Goal: Entertainment & Leisure: Consume media (video, audio)

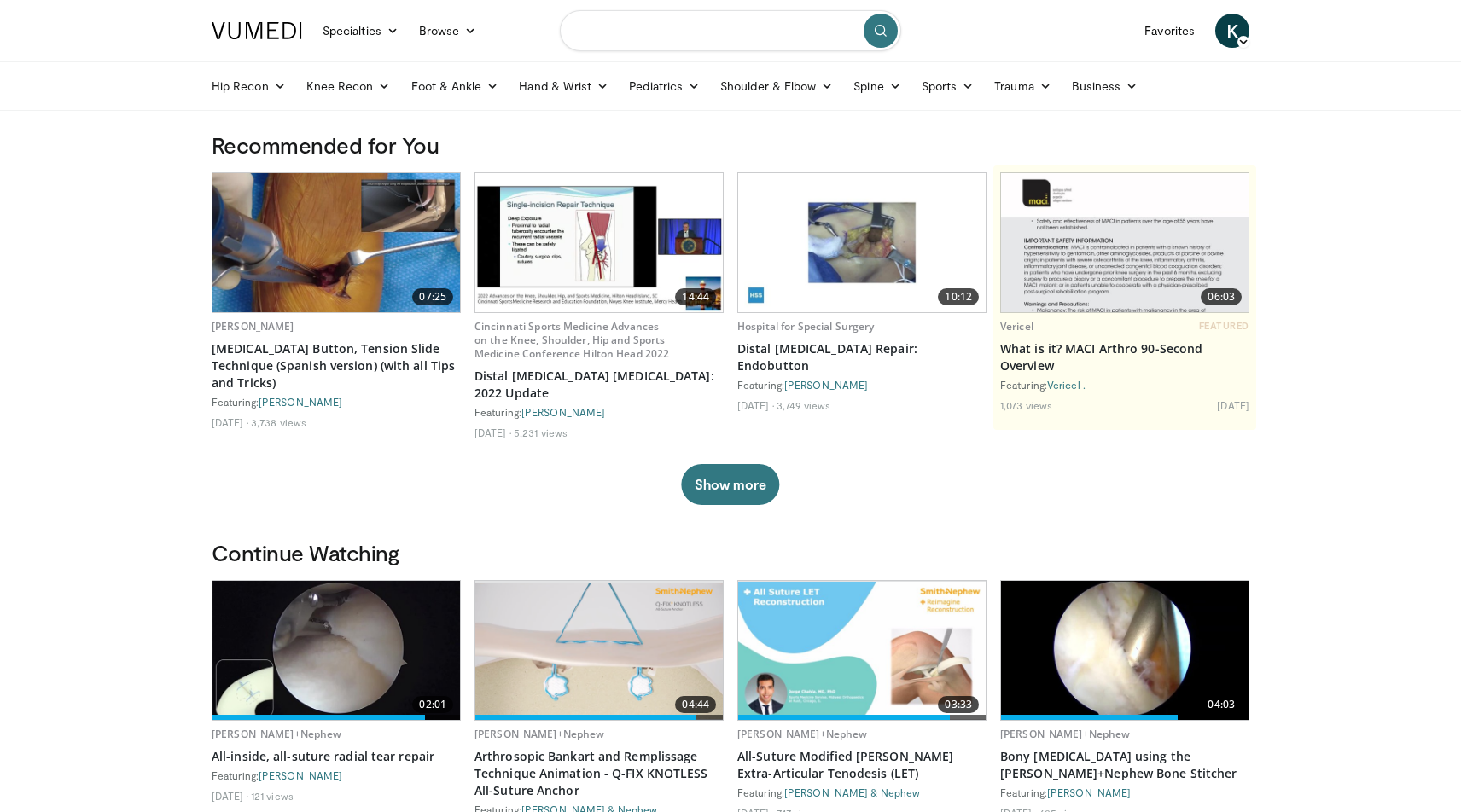
click at [691, 34] on input "Search topics, interventions" at bounding box center [731, 30] width 341 height 41
type input "**********"
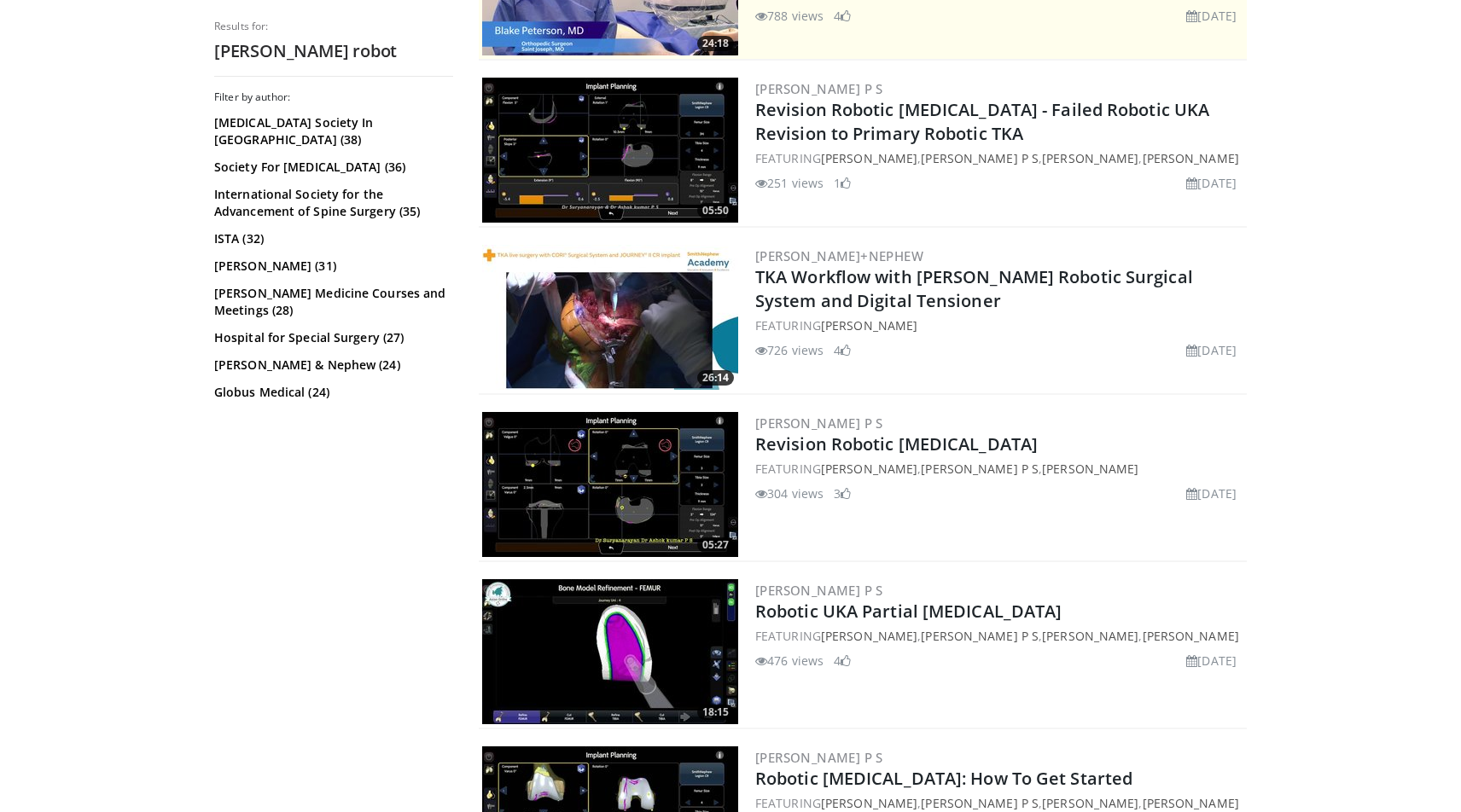
scroll to position [417, 0]
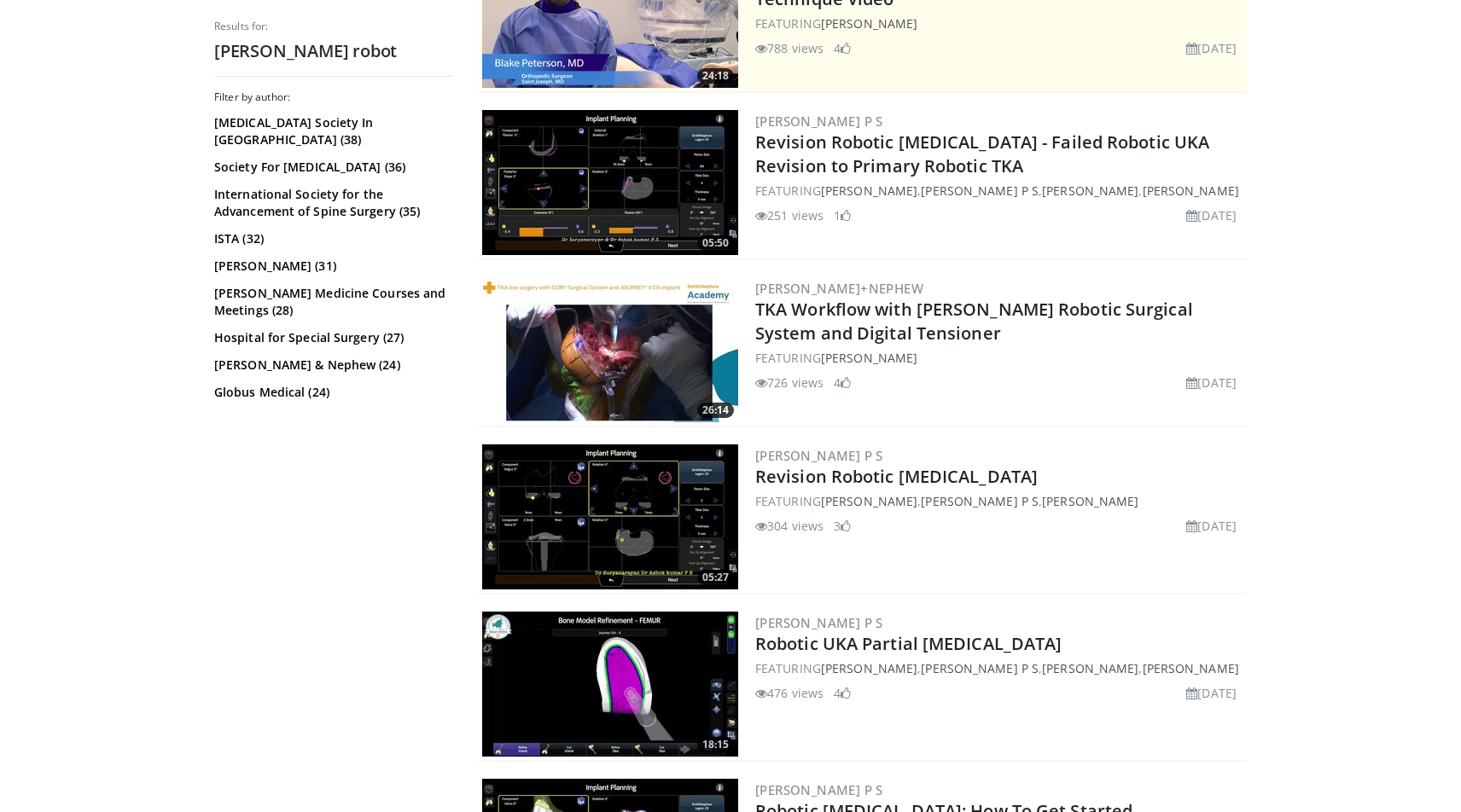
click at [587, 331] on img at bounding box center [609, 350] width 256 height 145
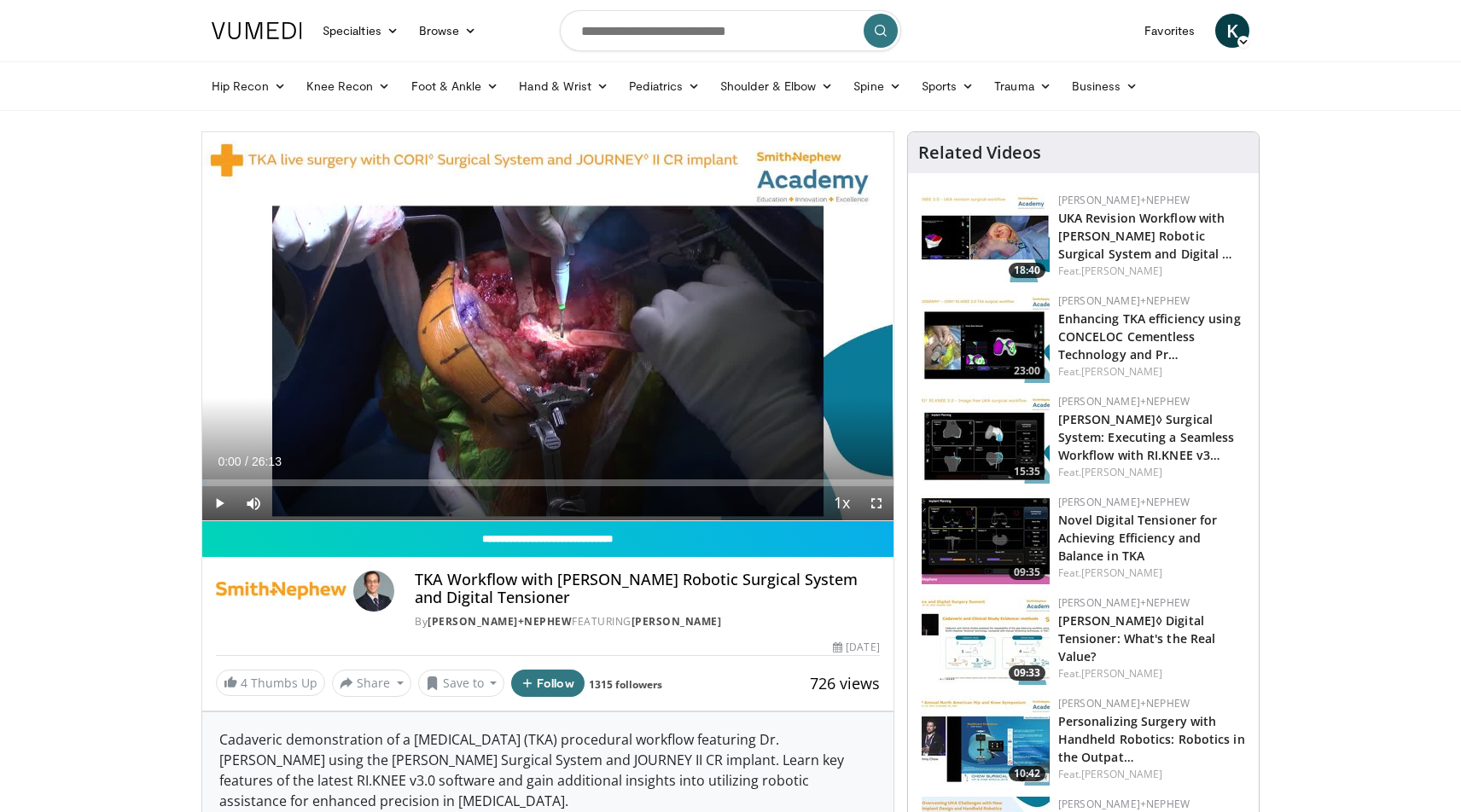
click at [876, 503] on span "Video Player" at bounding box center [876, 503] width 34 height 34
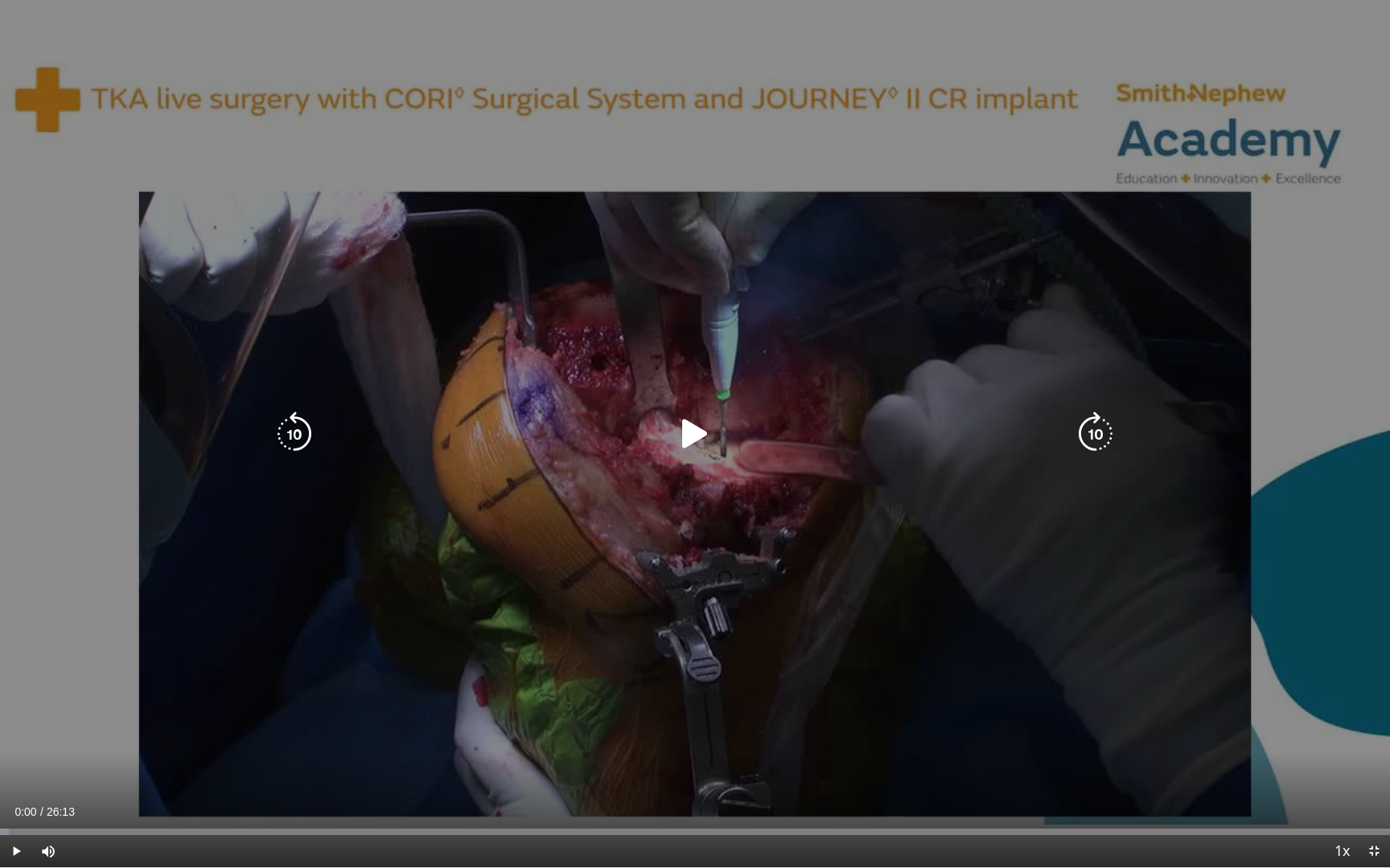
click at [688, 430] on icon "Video Player" at bounding box center [695, 434] width 45 height 45
click at [697, 439] on icon "Video Player" at bounding box center [695, 434] width 45 height 45
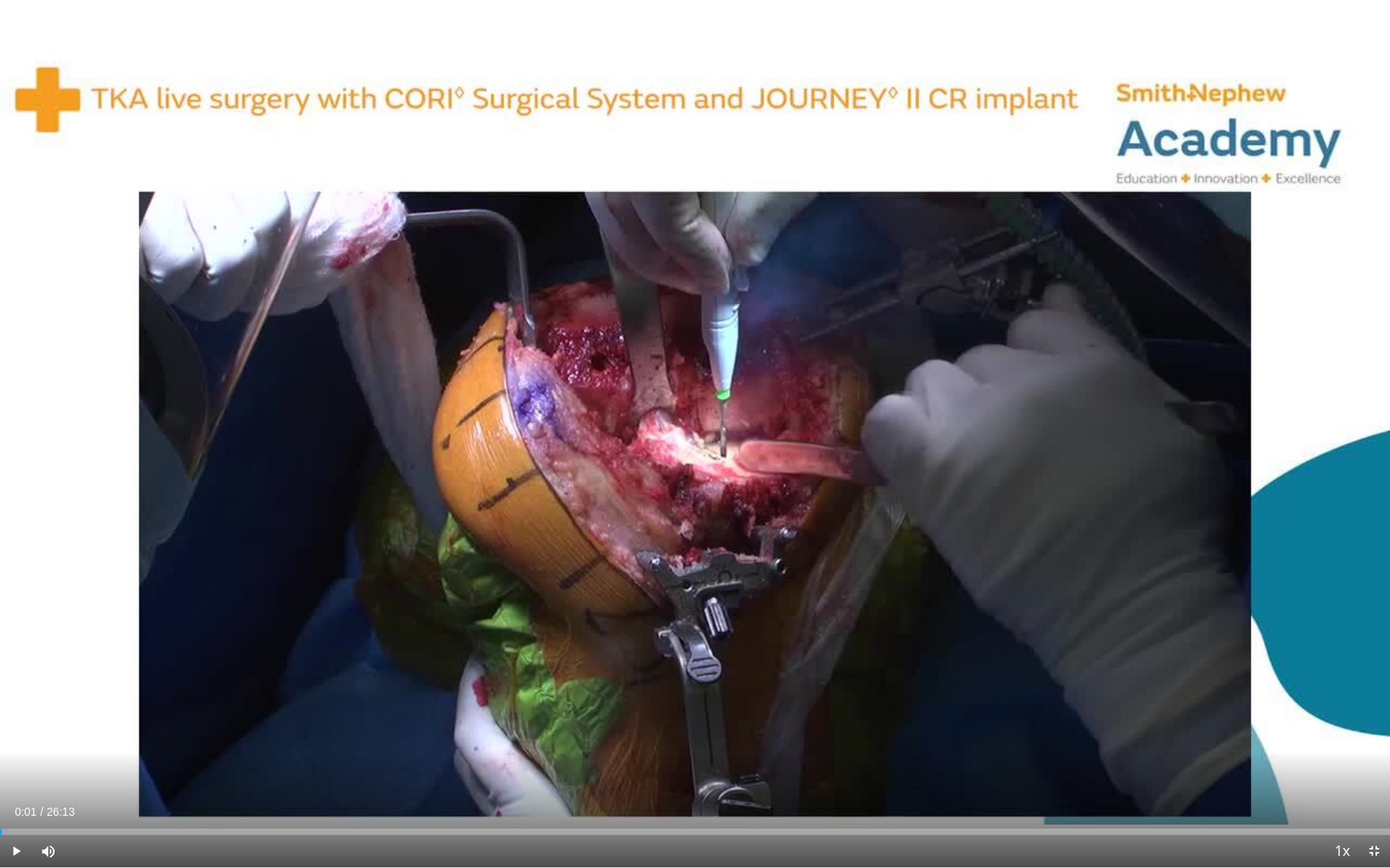
click at [13, 764] on span "Video Player" at bounding box center [16, 851] width 32 height 32
click at [60, 764] on div "Progress Bar" at bounding box center [61, 832] width 2 height 6
click at [171, 764] on div "Progress Bar" at bounding box center [171, 832] width 2 height 6
click at [287, 764] on div "Progress Bar" at bounding box center [287, 832] width 2 height 6
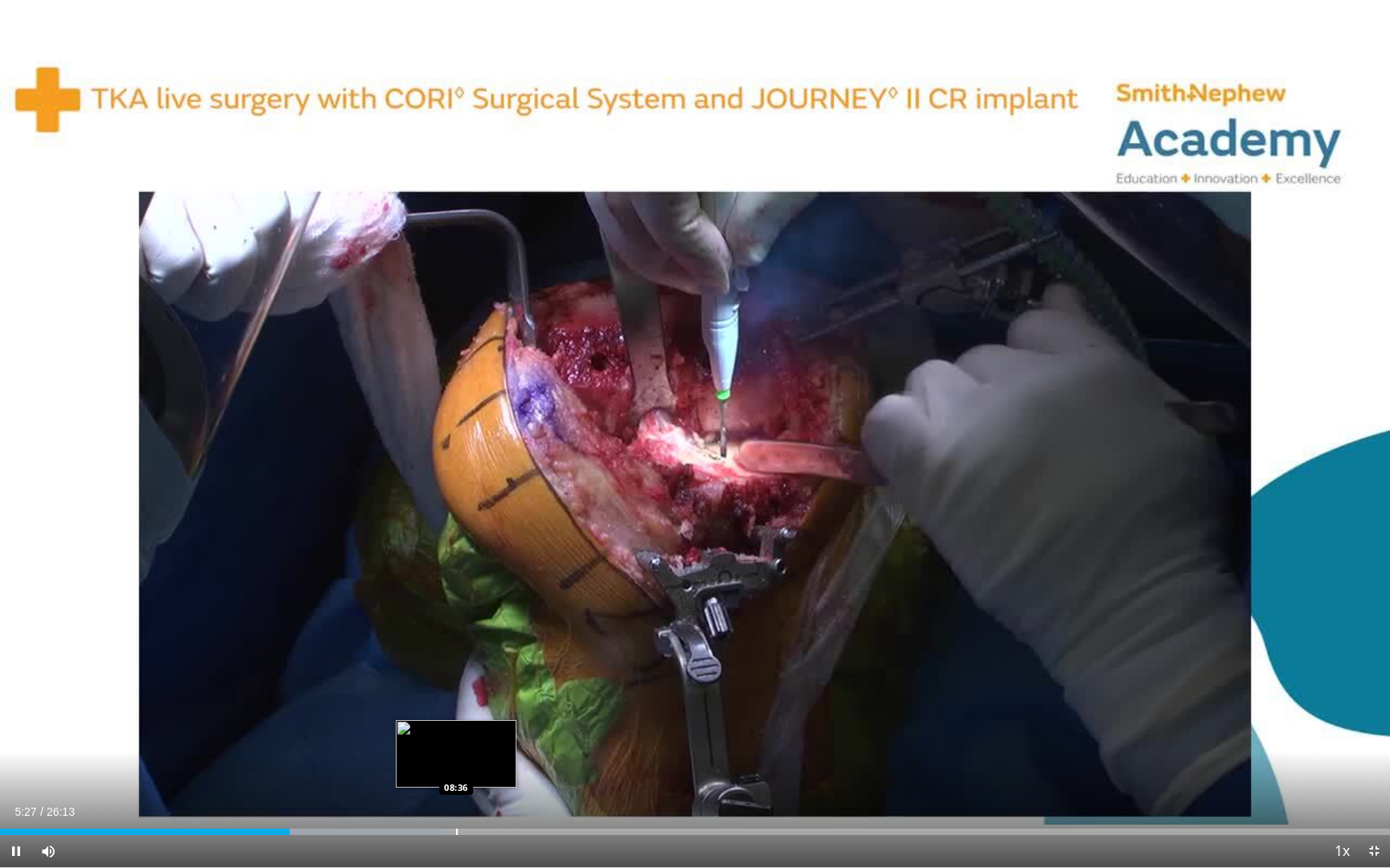
click at [456, 764] on div "Progress Bar" at bounding box center [457, 832] width 2 height 6
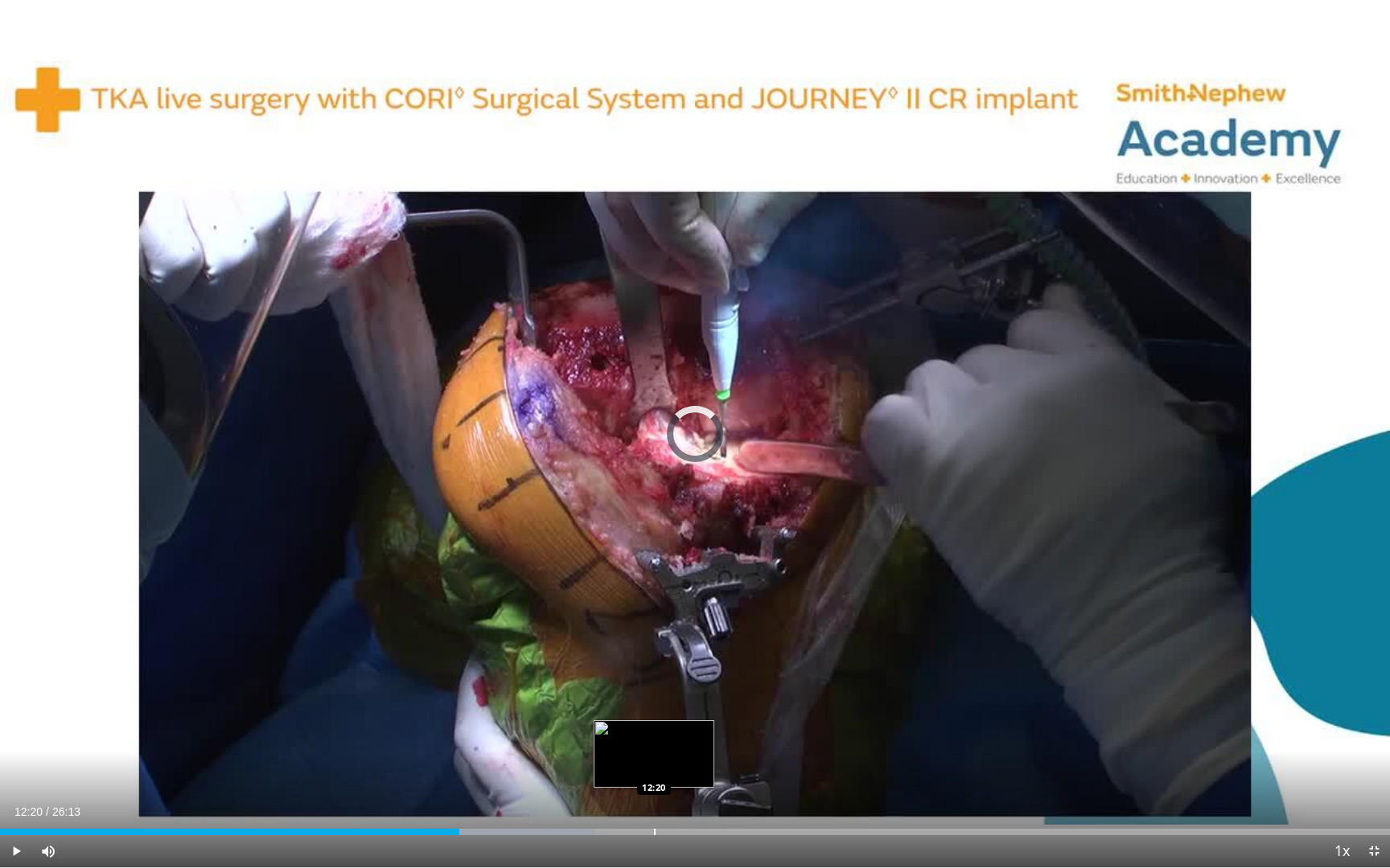
click at [654, 764] on div "Loaded : 42.85% 08:39 12:20" at bounding box center [695, 827] width 1390 height 16
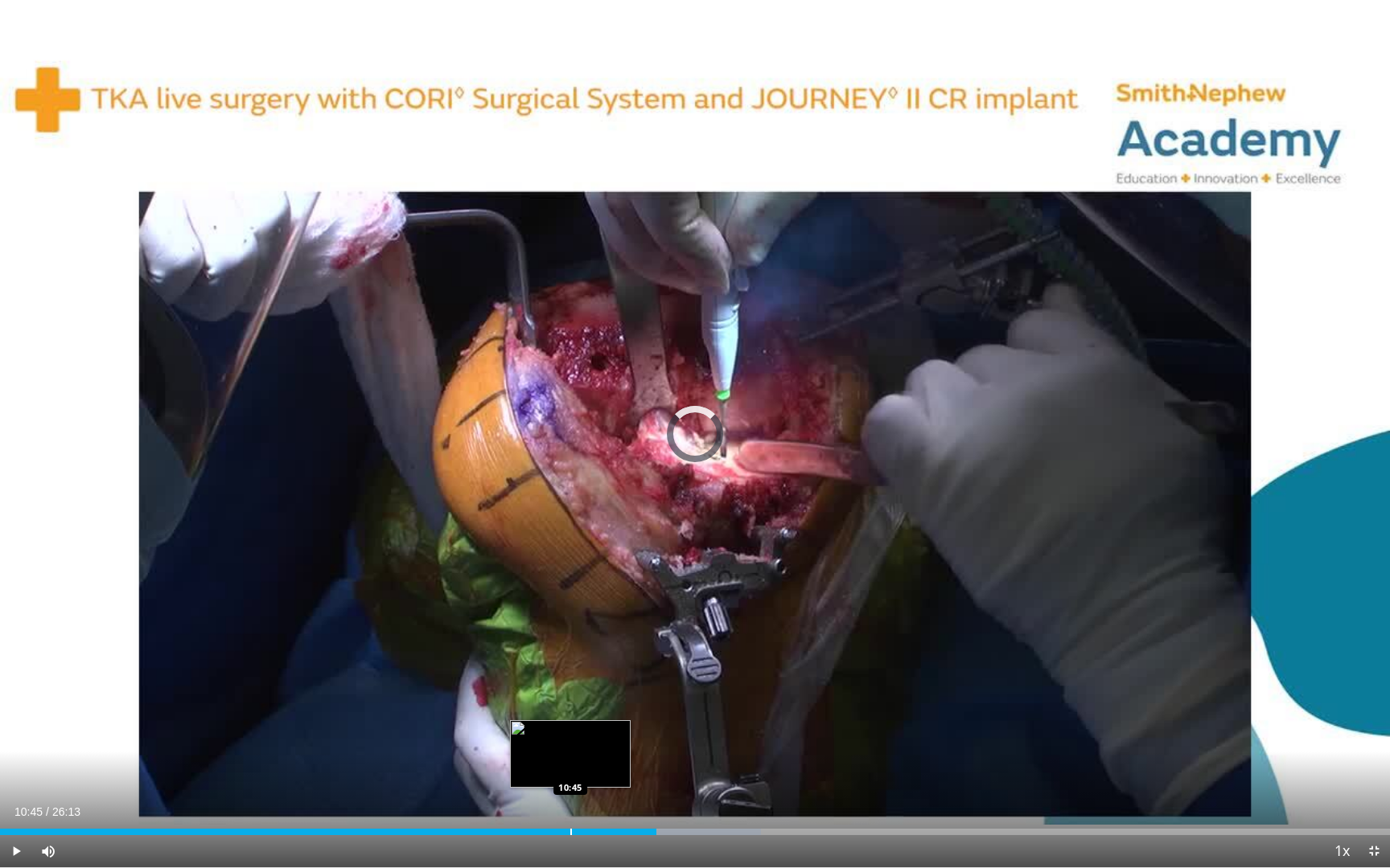
click at [571, 764] on div "Progress Bar" at bounding box center [572, 832] width 2 height 6
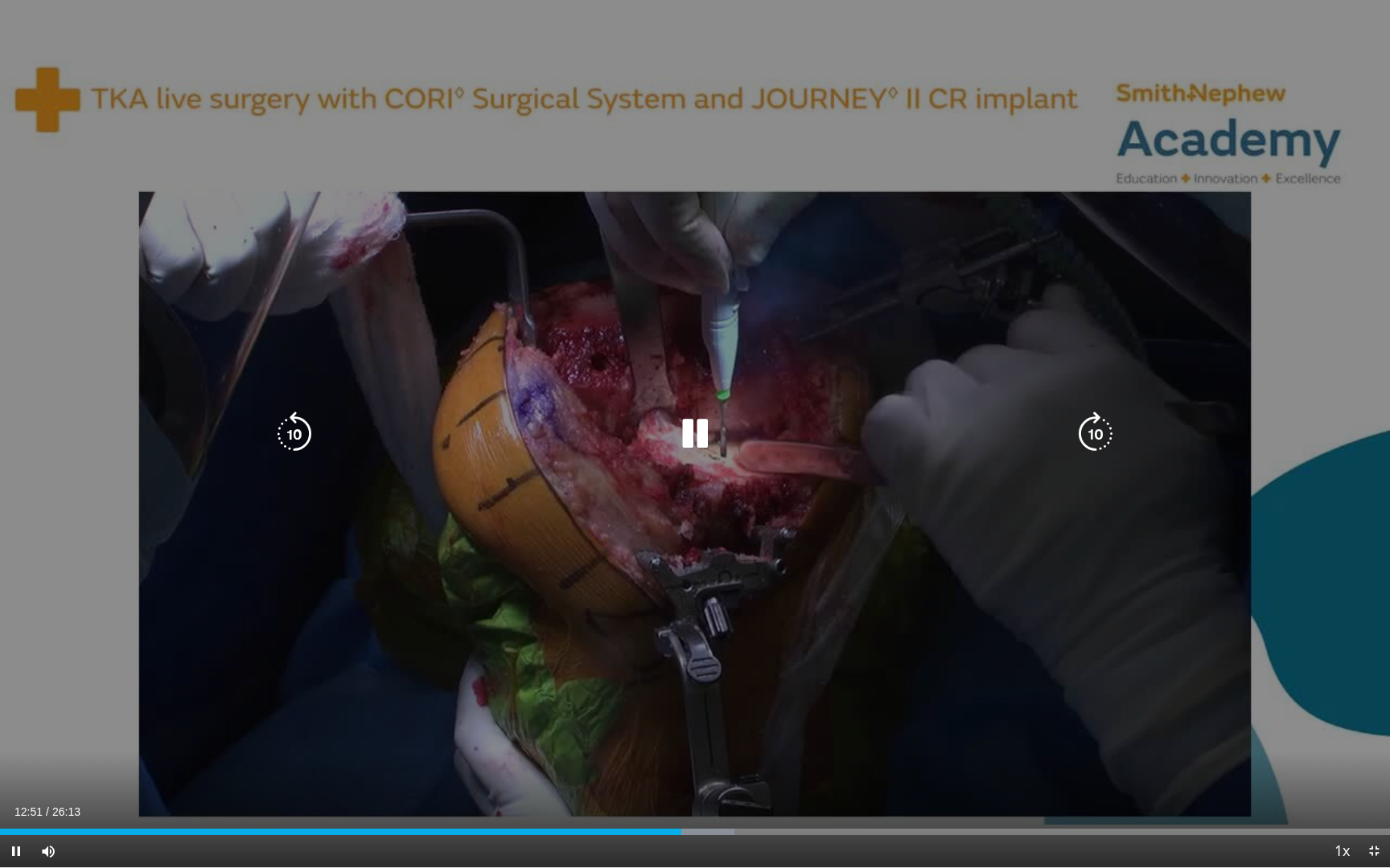
click at [1083, 436] on icon "Video Player" at bounding box center [1095, 434] width 45 height 45
click at [1083, 473] on div "10 seconds Tap to unmute" at bounding box center [695, 434] width 1390 height 867
click at [1083, 512] on div "10 seconds Tap to unmute" at bounding box center [695, 434] width 1390 height 867
click at [1089, 441] on icon "Video Player" at bounding box center [1095, 434] width 45 height 45
click at [1090, 437] on icon "Video Player" at bounding box center [1095, 434] width 45 height 45
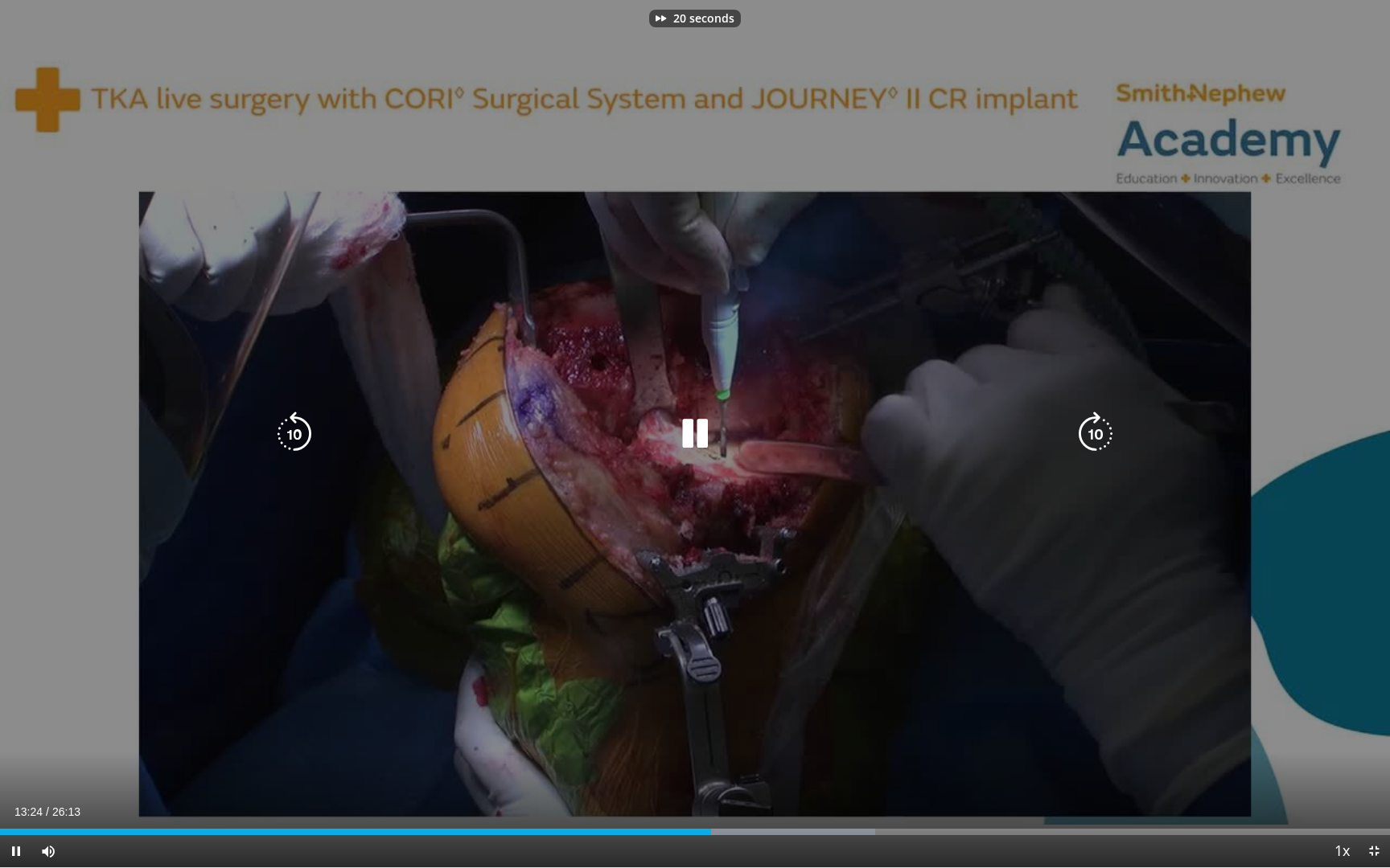
click at [1090, 437] on icon "Video Player" at bounding box center [1095, 434] width 45 height 45
click at [1089, 434] on icon "Video Player" at bounding box center [1095, 434] width 45 height 45
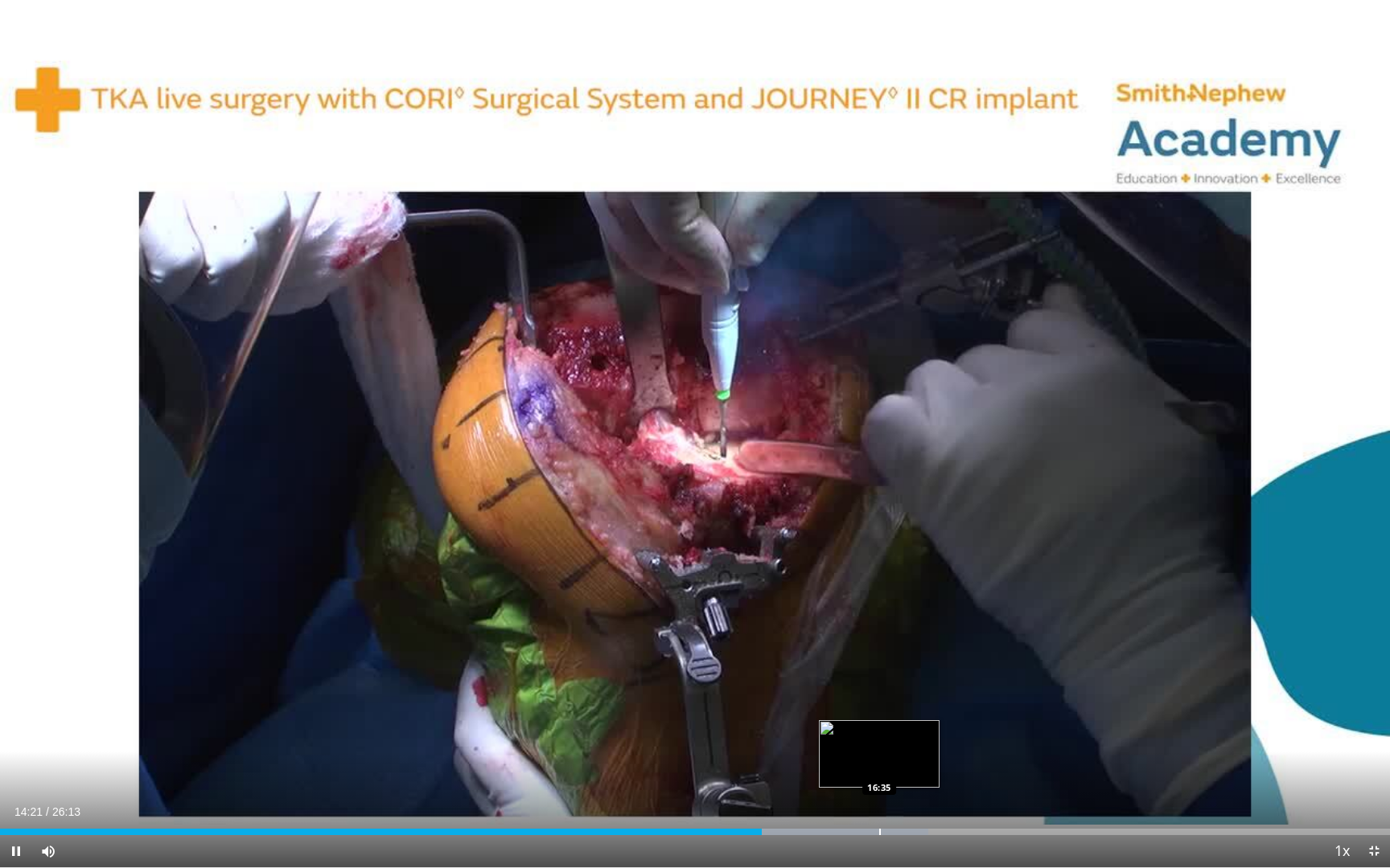
click at [880, 764] on div "Progress Bar" at bounding box center [880, 832] width 2 height 6
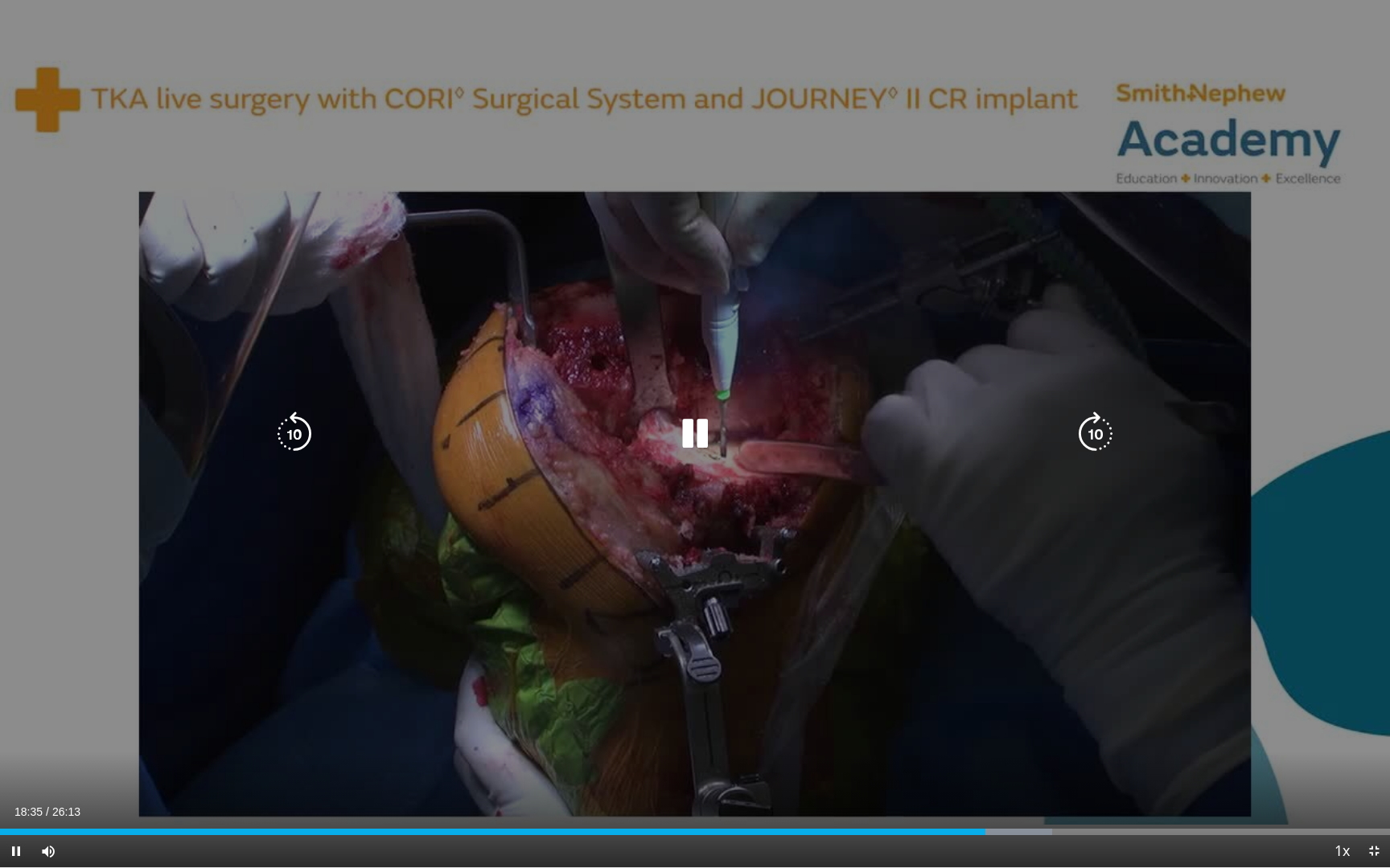
click at [295, 433] on icon "Video Player" at bounding box center [294, 434] width 45 height 45
click at [1097, 445] on icon "Video Player" at bounding box center [1095, 434] width 45 height 45
click at [291, 425] on icon "Video Player" at bounding box center [294, 434] width 45 height 45
